Goal: Find specific page/section: Find specific page/section

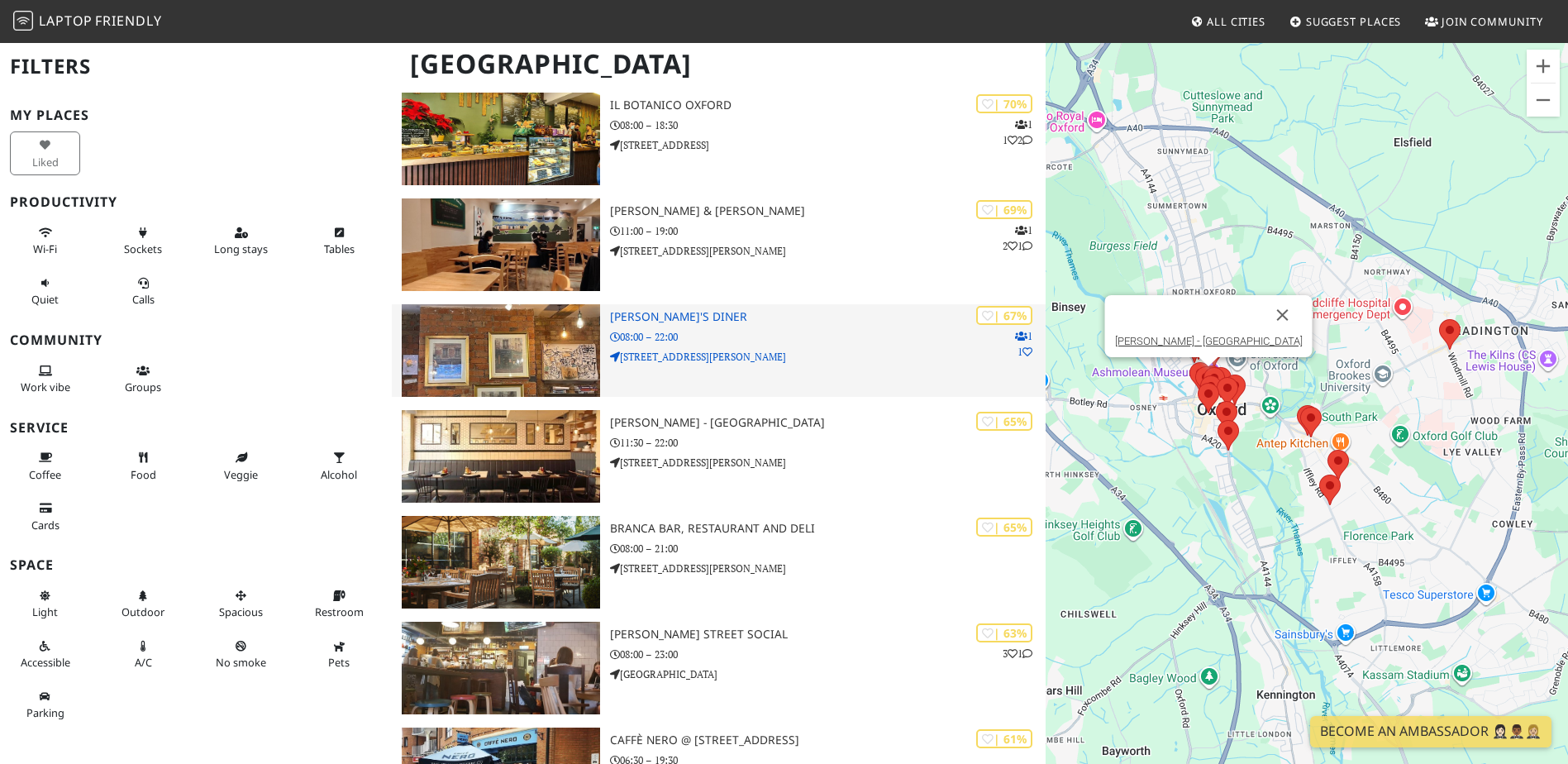
scroll to position [578, 0]
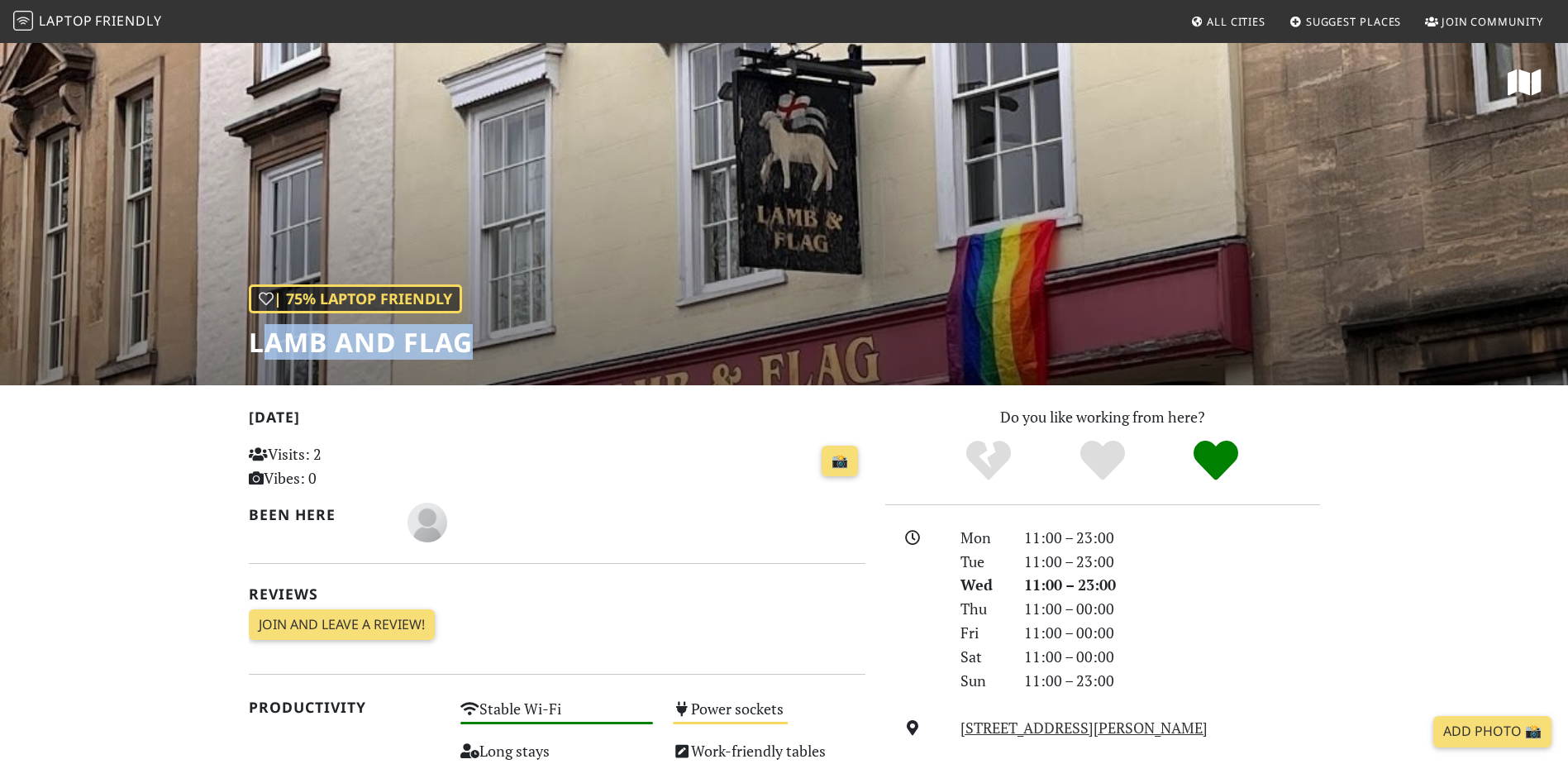
drag, startPoint x: 256, startPoint y: 346, endPoint x: 493, endPoint y: 352, distance: 237.1
click at [493, 352] on div "| 75% Laptop Friendly Lamb and Flag" at bounding box center [784, 214] width 1568 height 344
click at [487, 347] on div "| 75% Laptop Friendly Lamb and Flag" at bounding box center [784, 214] width 1568 height 344
